Goal: Information Seeking & Learning: Understand process/instructions

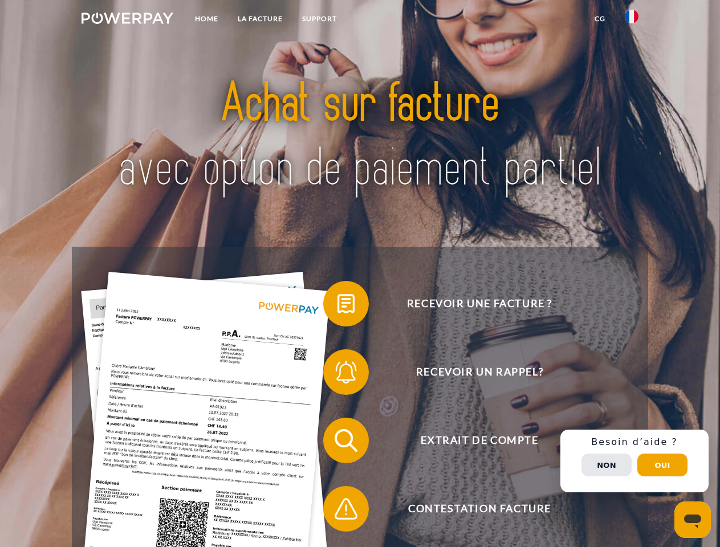
click at [127, 20] on img at bounding box center [128, 18] width 92 height 11
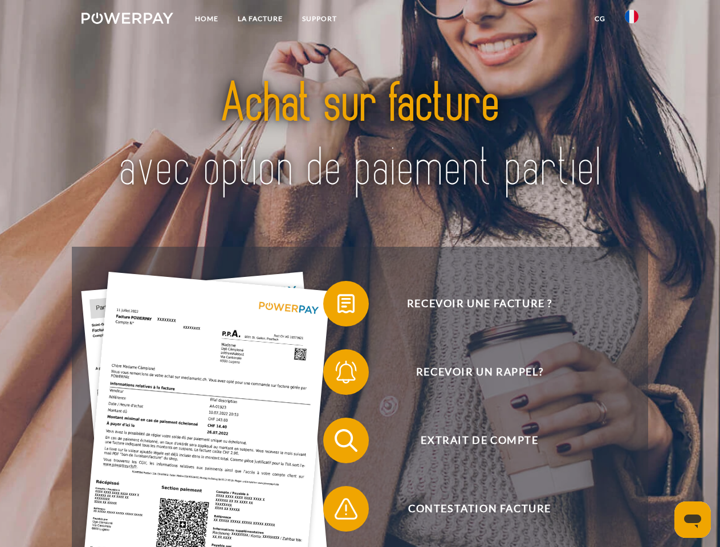
click at [632, 20] on img at bounding box center [632, 17] width 14 height 14
click at [600, 19] on link "CG" at bounding box center [600, 19] width 30 height 21
click at [337, 306] on span at bounding box center [328, 303] width 57 height 57
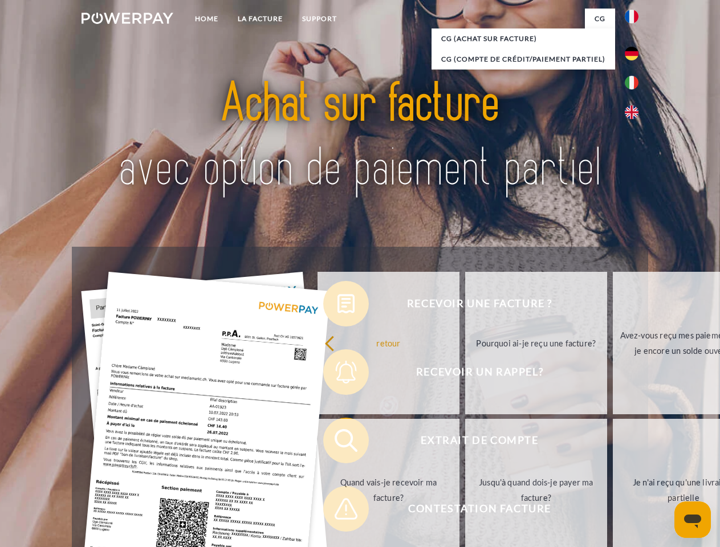
click at [337, 375] on div "retour Pourquoi ai-je reçu une facture? Avez-vous reçu mes paiements, ai-je enc…" at bounding box center [536, 417] width 461 height 294
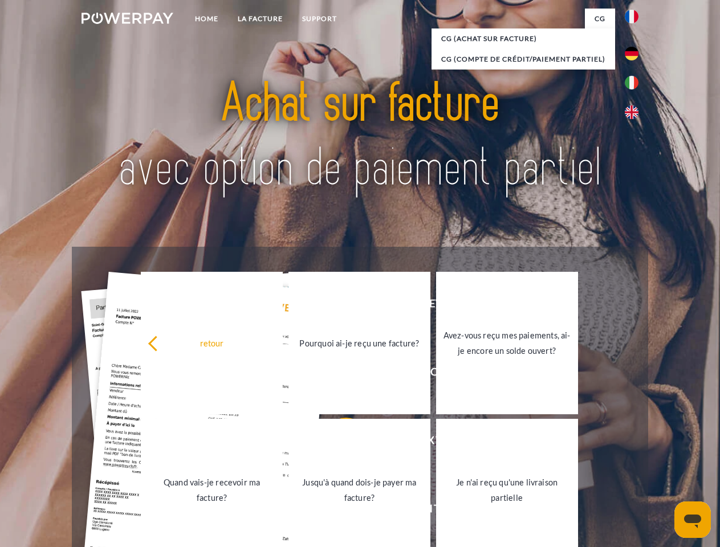
click at [337, 443] on link "Jusqu'à quand dois-je payer ma facture?" at bounding box center [359, 490] width 142 height 143
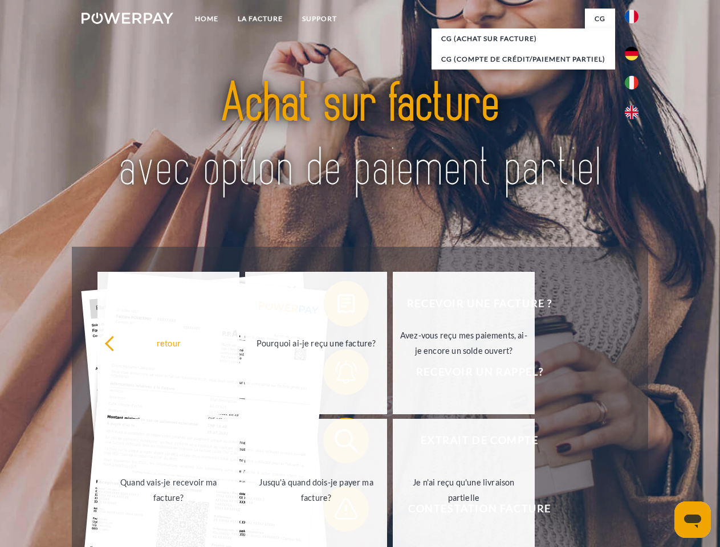
click at [337, 511] on span at bounding box center [328, 509] width 57 height 57
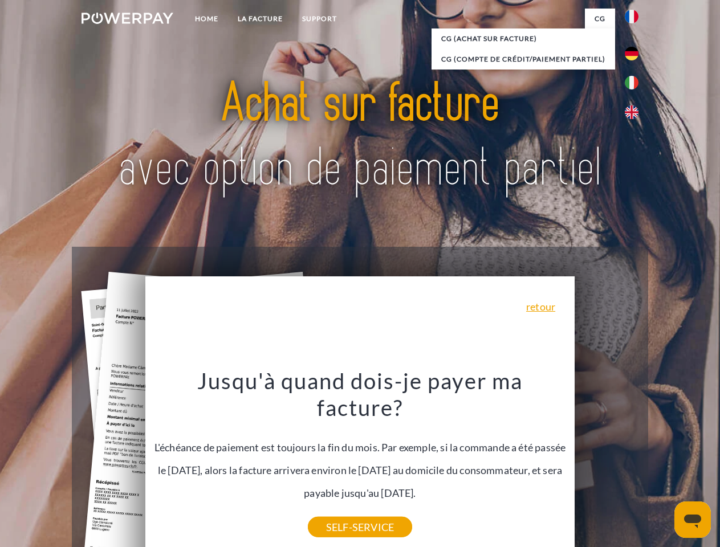
click at [634, 461] on div "Recevoir une facture ? Recevoir un rappel? Extrait de compte retour" at bounding box center [360, 475] width 576 height 456
click at [607, 463] on span "Extrait de compte" at bounding box center [479, 441] width 279 height 46
click at [662, 465] on header "Home LA FACTURE Support" at bounding box center [360, 393] width 720 height 787
